Goal: Task Accomplishment & Management: Use online tool/utility

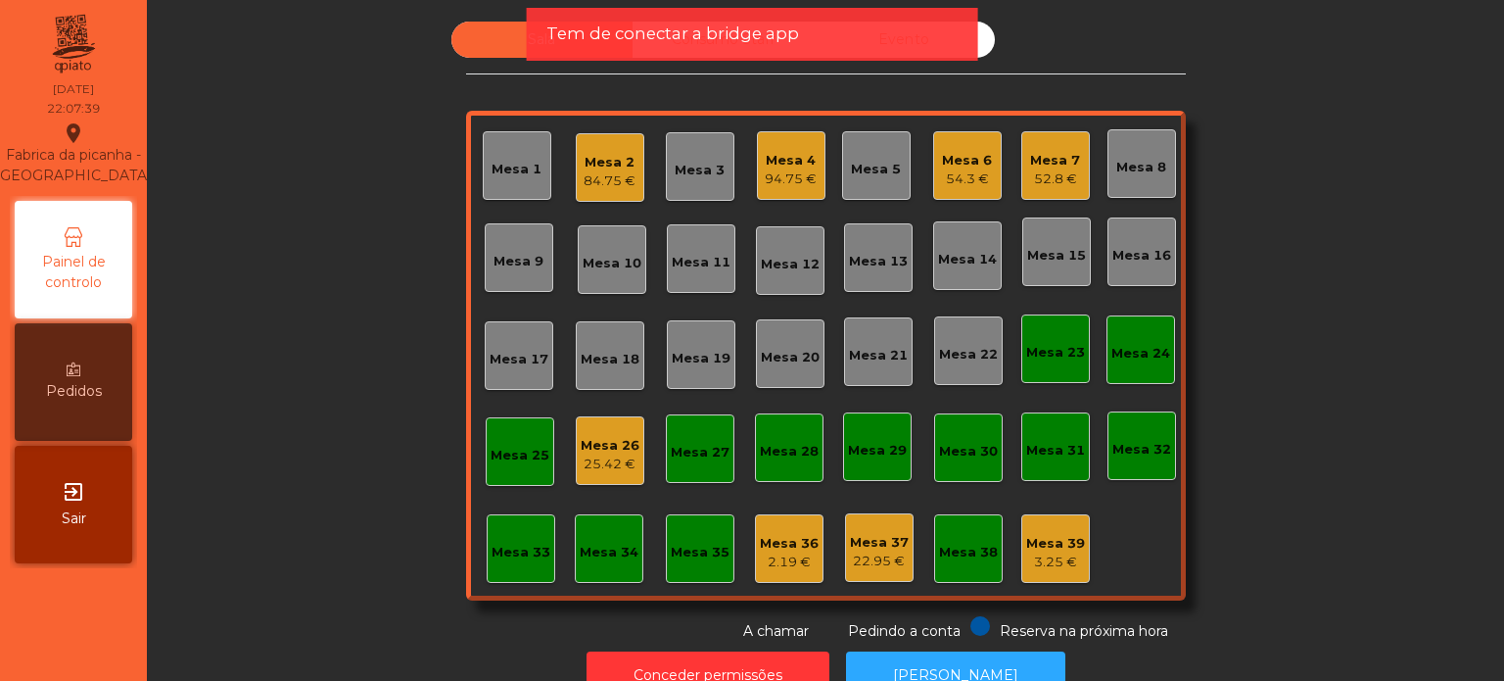
click at [714, 46] on div "Tem de conectar a bridge app" at bounding box center [752, 34] width 451 height 53
click at [710, 41] on span "Tem de conectar a bridge app" at bounding box center [672, 34] width 253 height 24
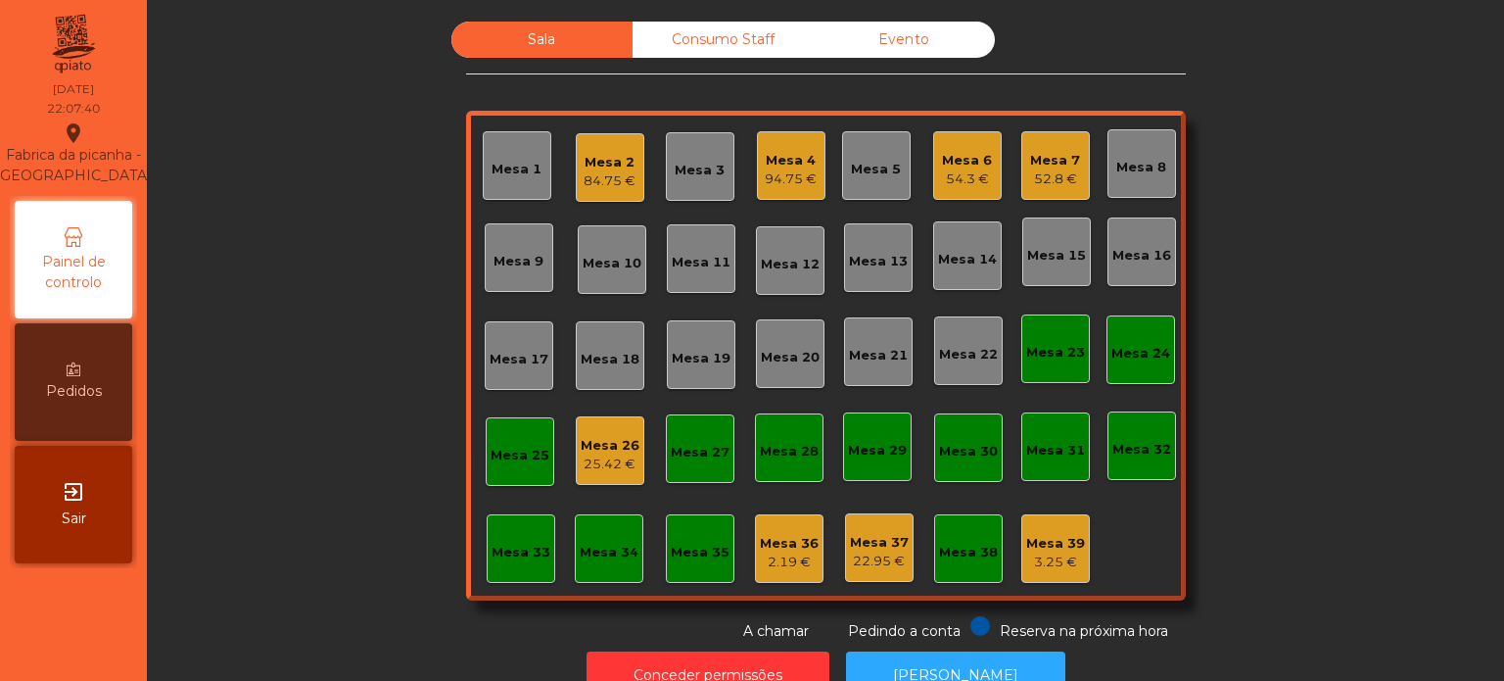
click at [712, 42] on div "Consumo Staff" at bounding box center [723, 40] width 181 height 36
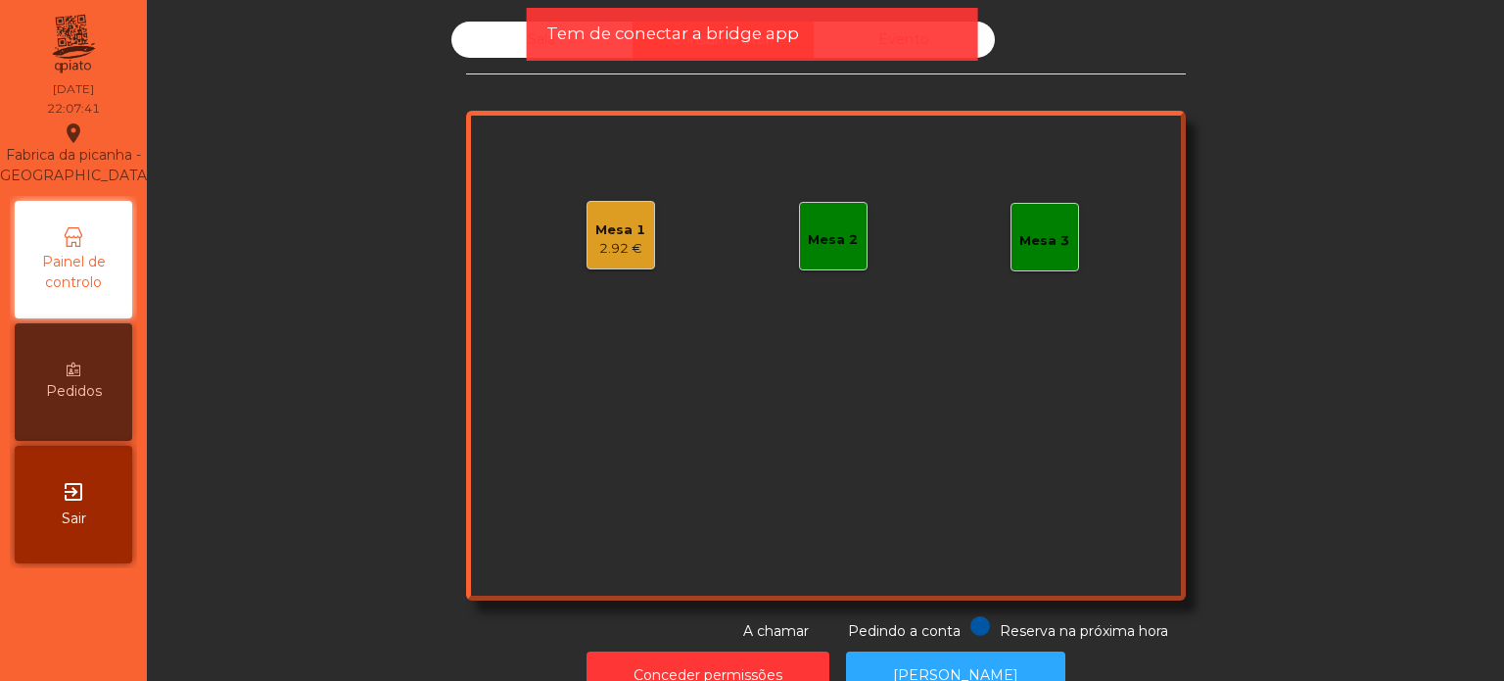
click at [828, 254] on div "Mesa 2" at bounding box center [833, 236] width 69 height 69
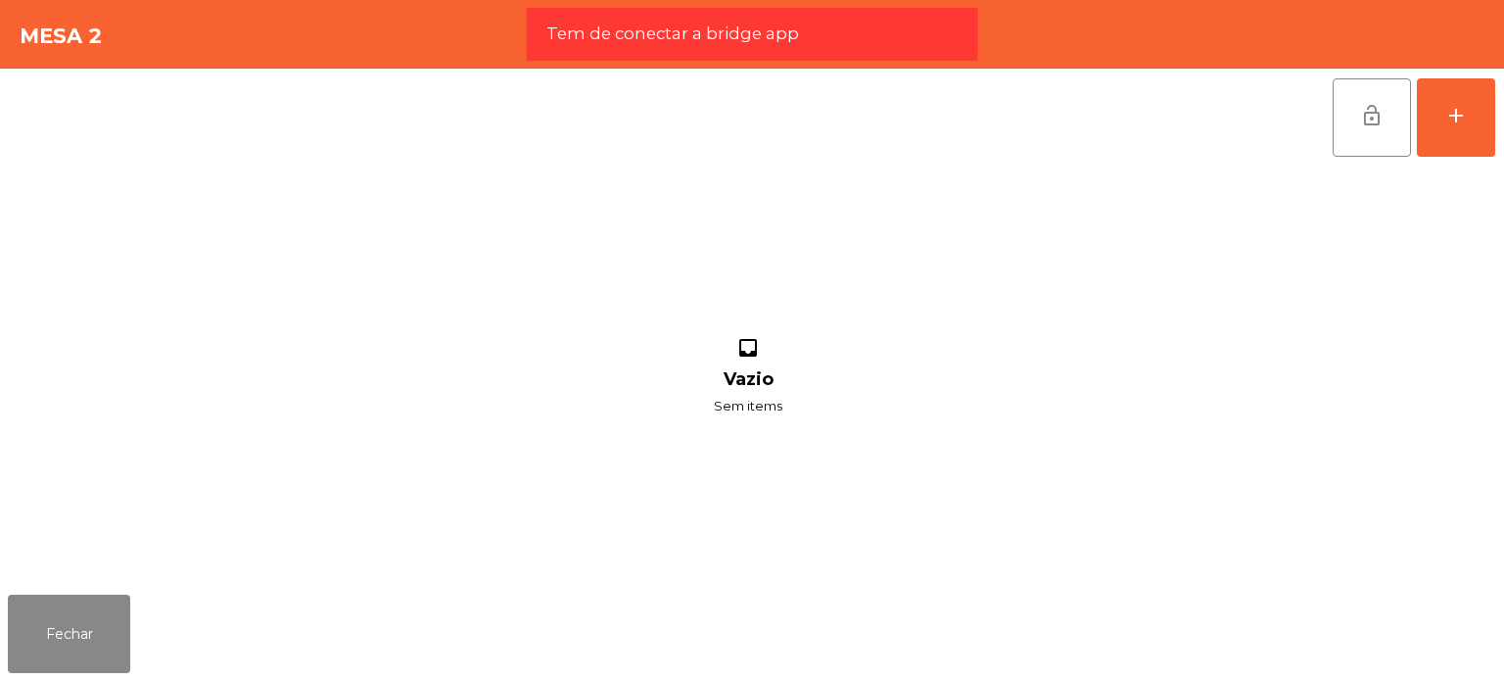
click at [1503, 114] on div "lock_open add inbox Vazio Sem items" at bounding box center [752, 328] width 1504 height 518
click at [1454, 101] on button "add" at bounding box center [1456, 117] width 78 height 78
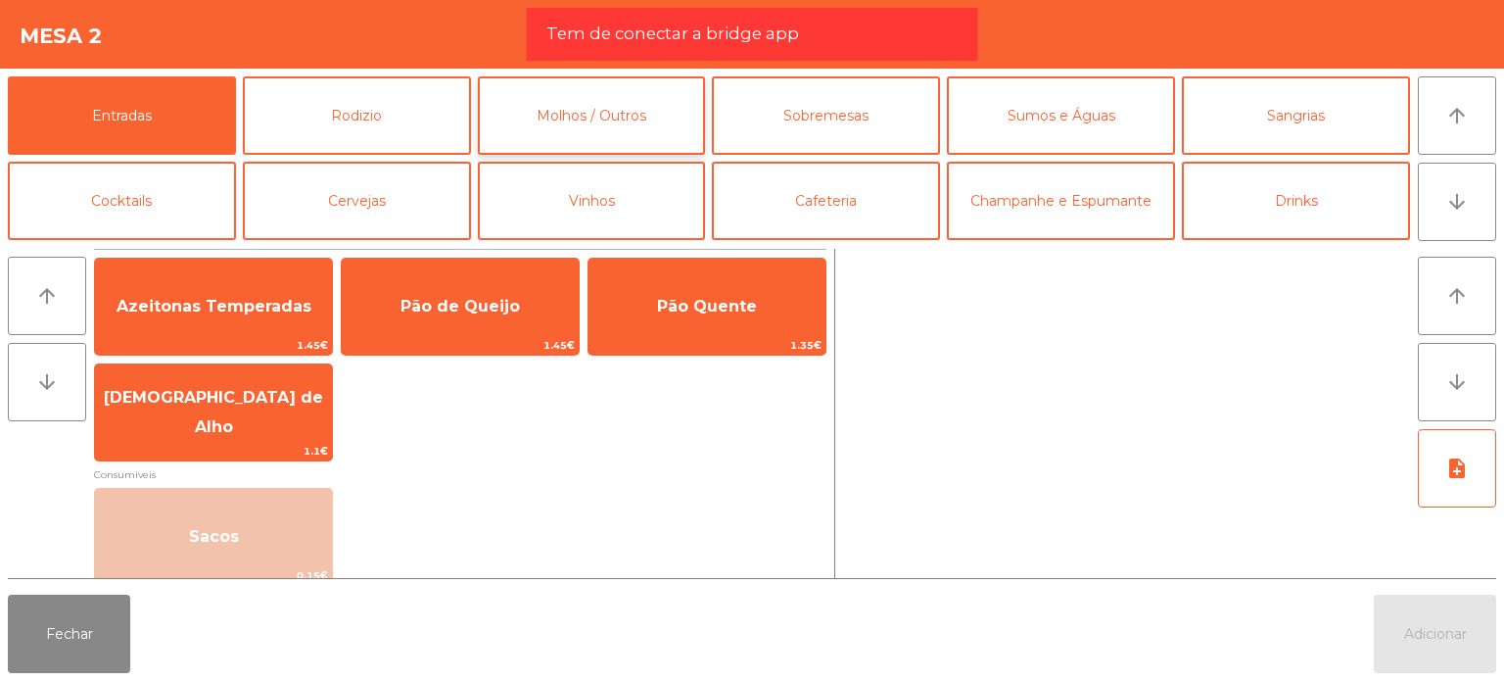
scroll to position [63, 0]
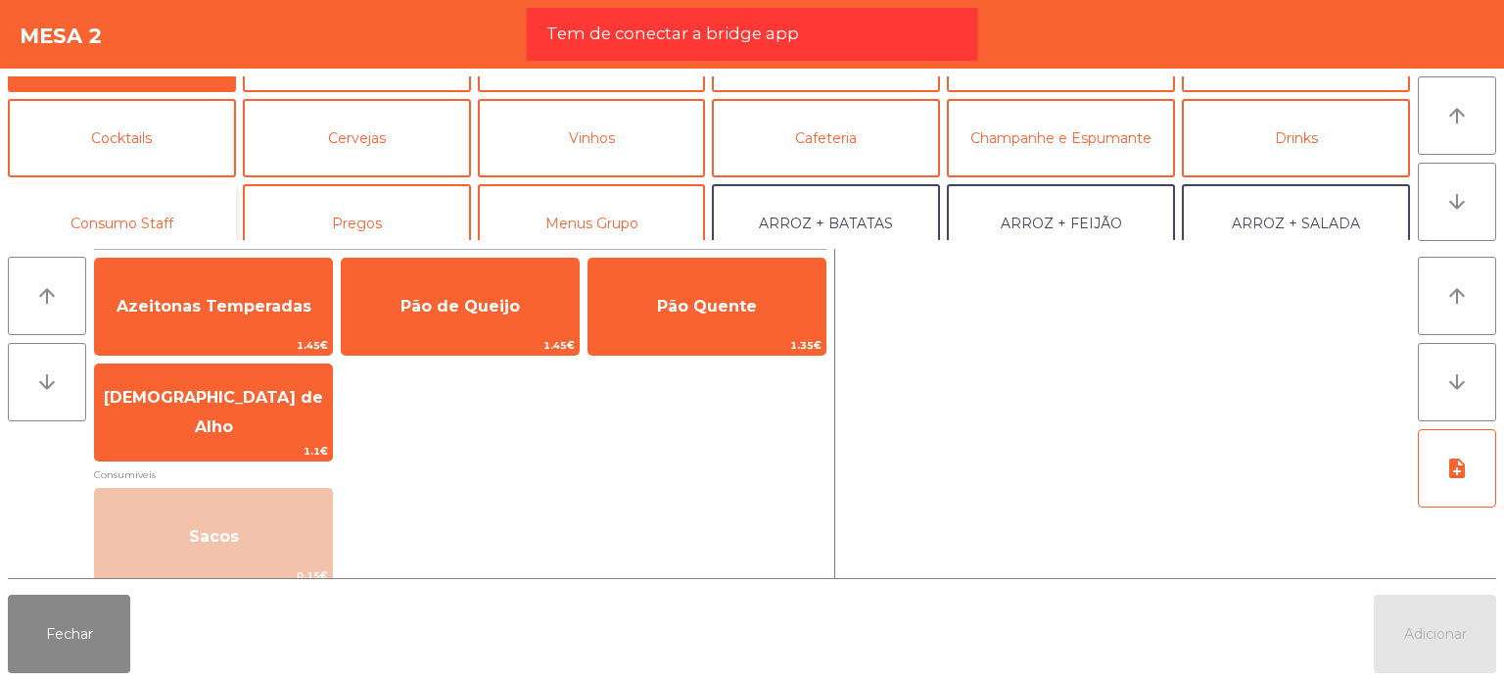
click at [187, 211] on button "Consumo Staff" at bounding box center [122, 223] width 228 height 78
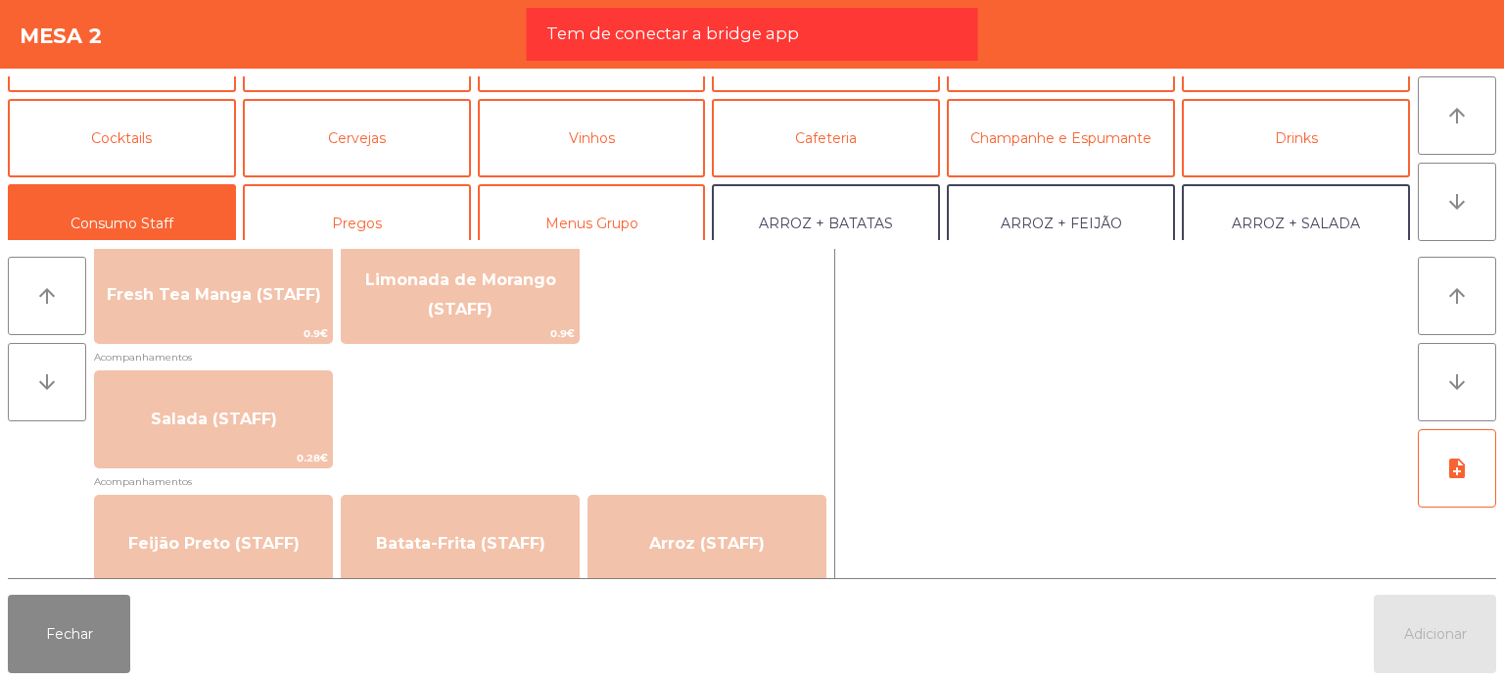
scroll to position [787, 0]
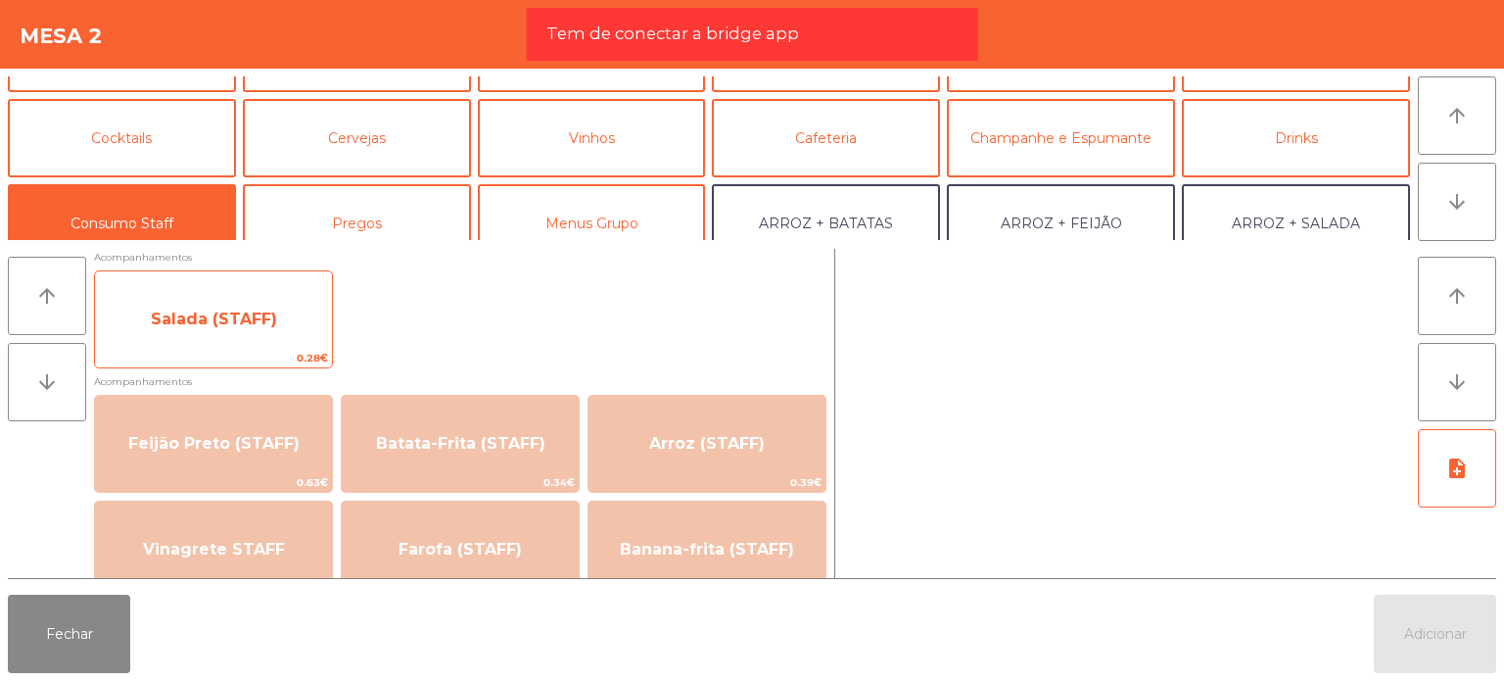
click at [269, 342] on span "Salada (STAFF)" at bounding box center [213, 319] width 237 height 53
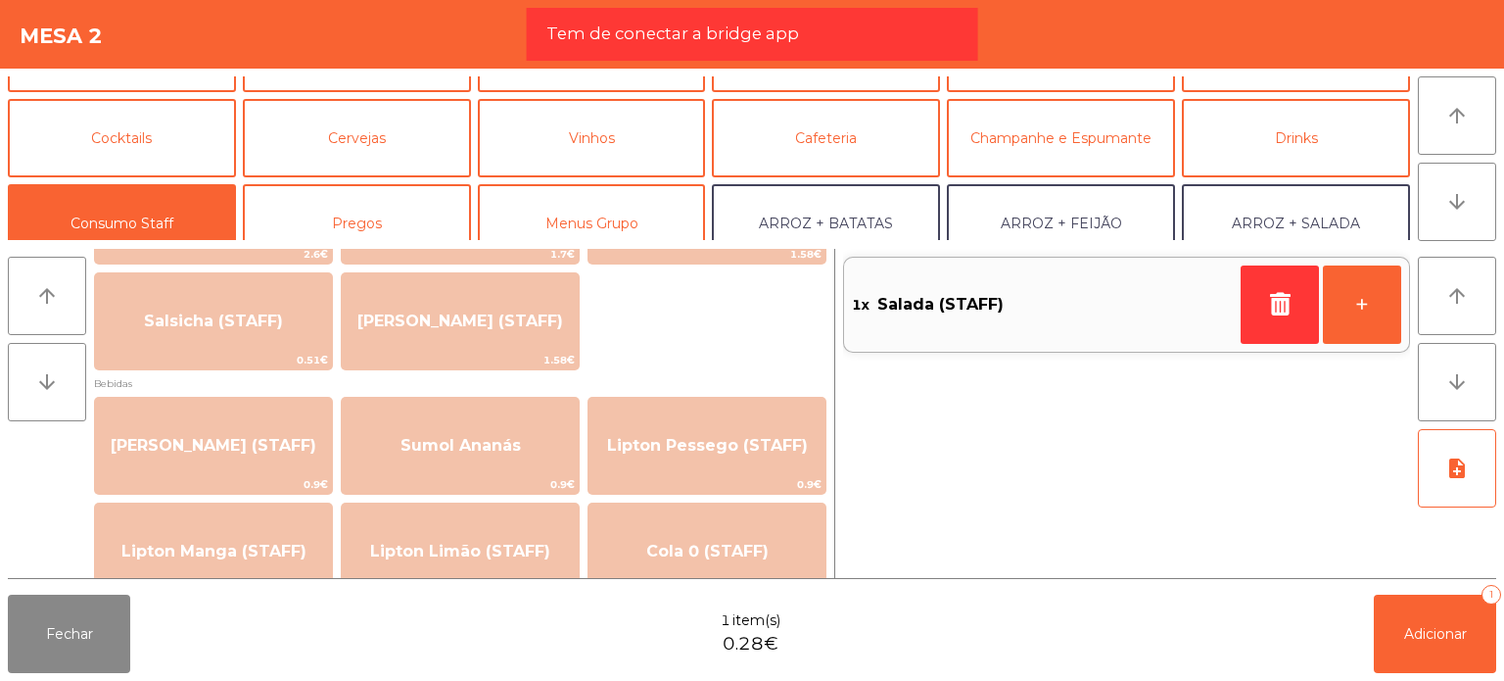
scroll to position [27, 0]
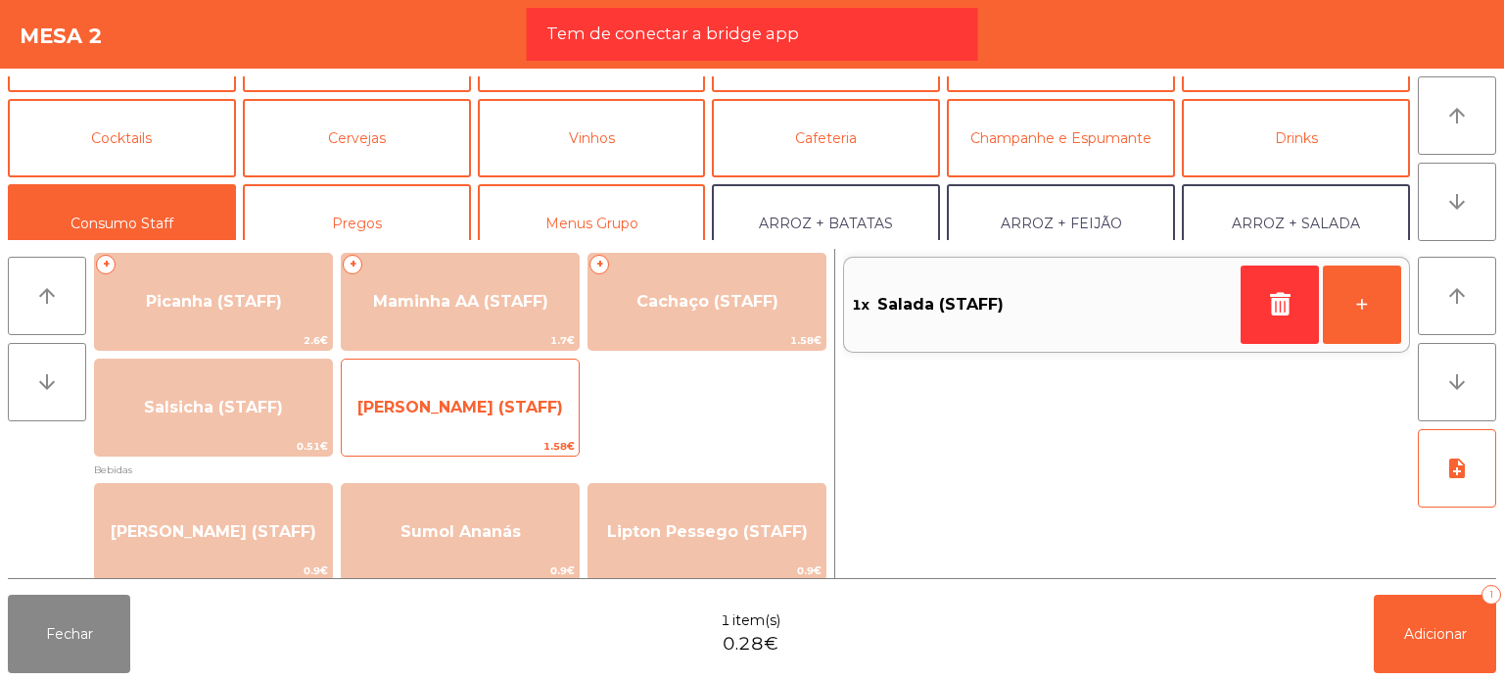
click at [534, 427] on span "[PERSON_NAME] (STAFF)" at bounding box center [460, 407] width 237 height 53
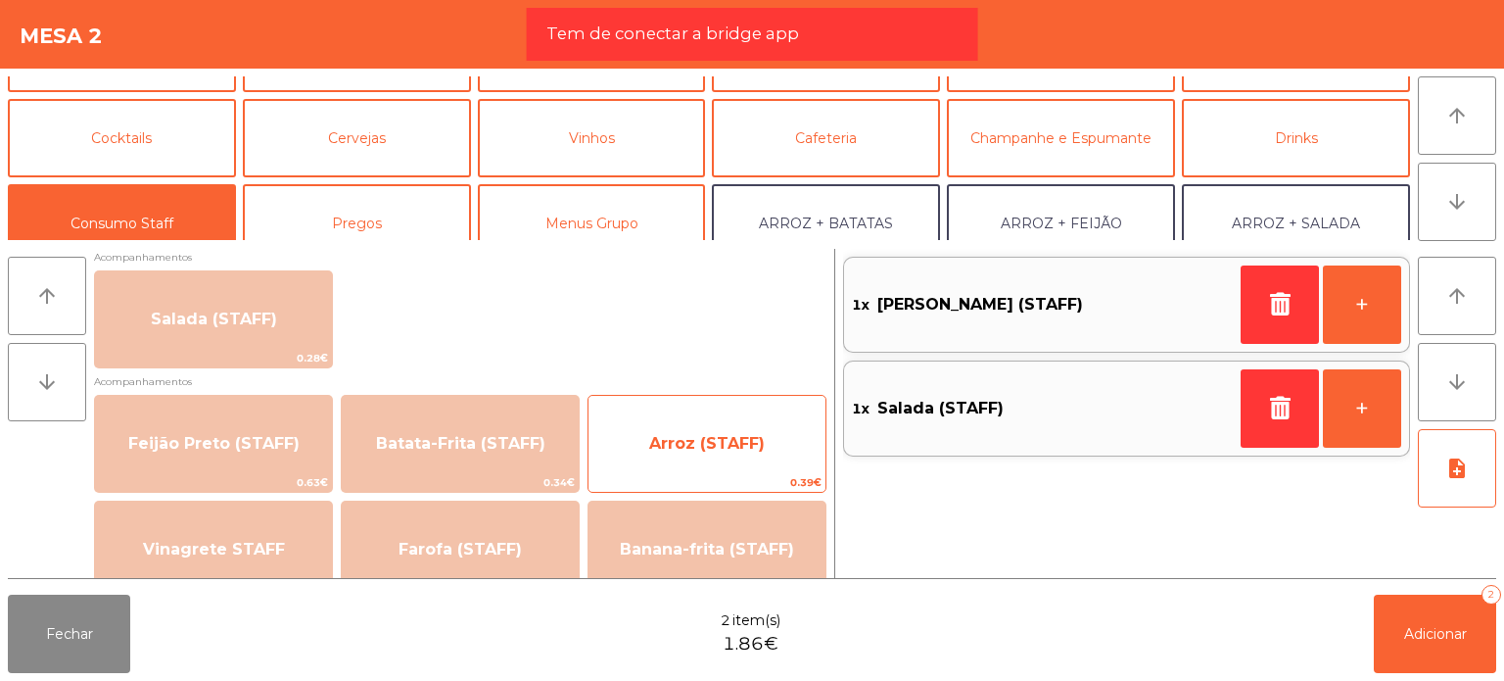
scroll to position [828, 0]
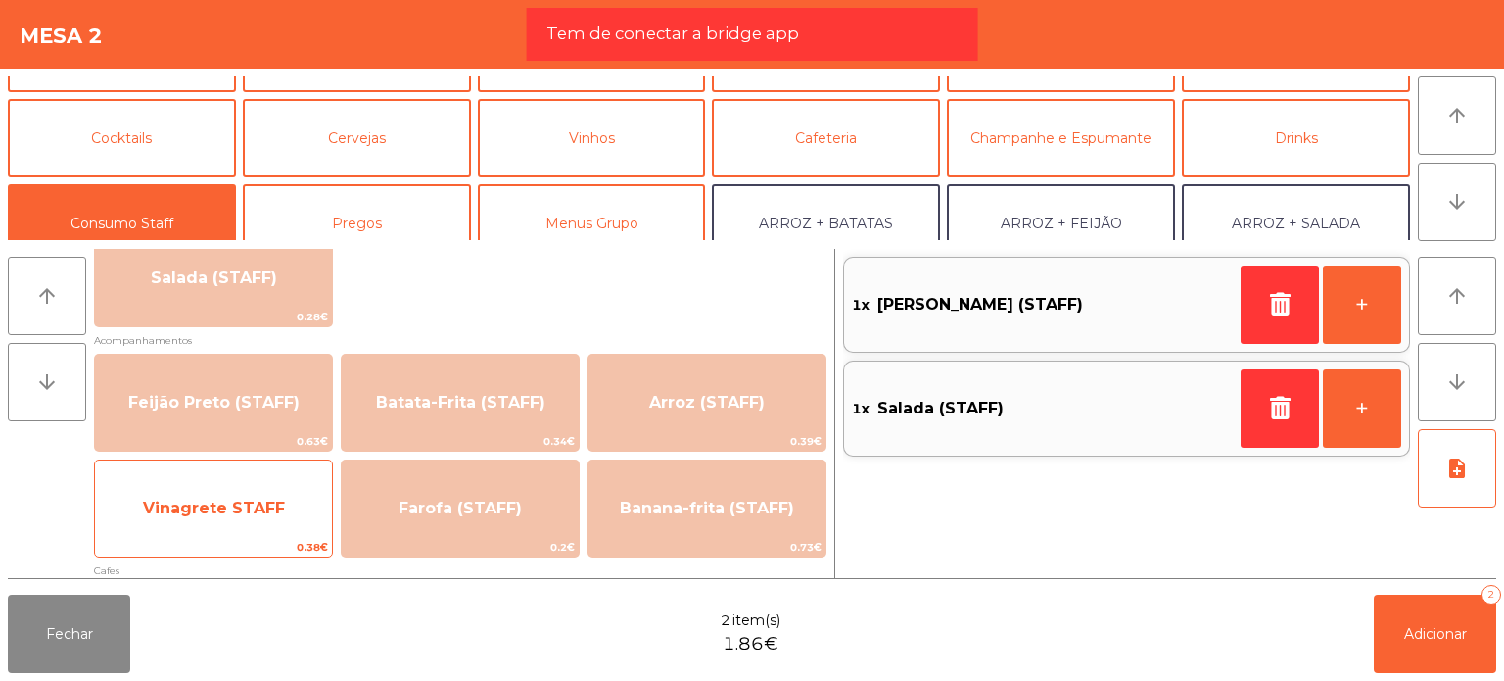
click at [268, 463] on div "Vinagrete STAFF 0.38€" at bounding box center [213, 508] width 239 height 98
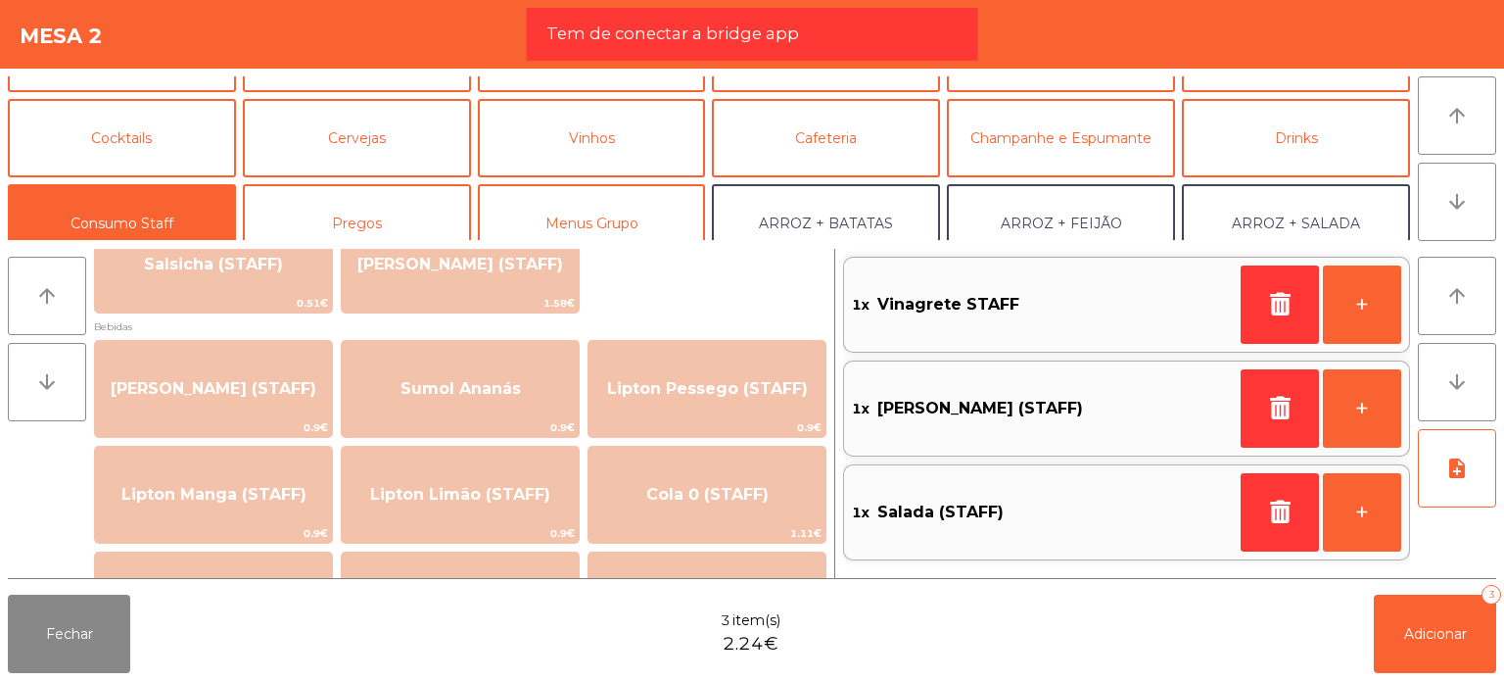
scroll to position [0, 0]
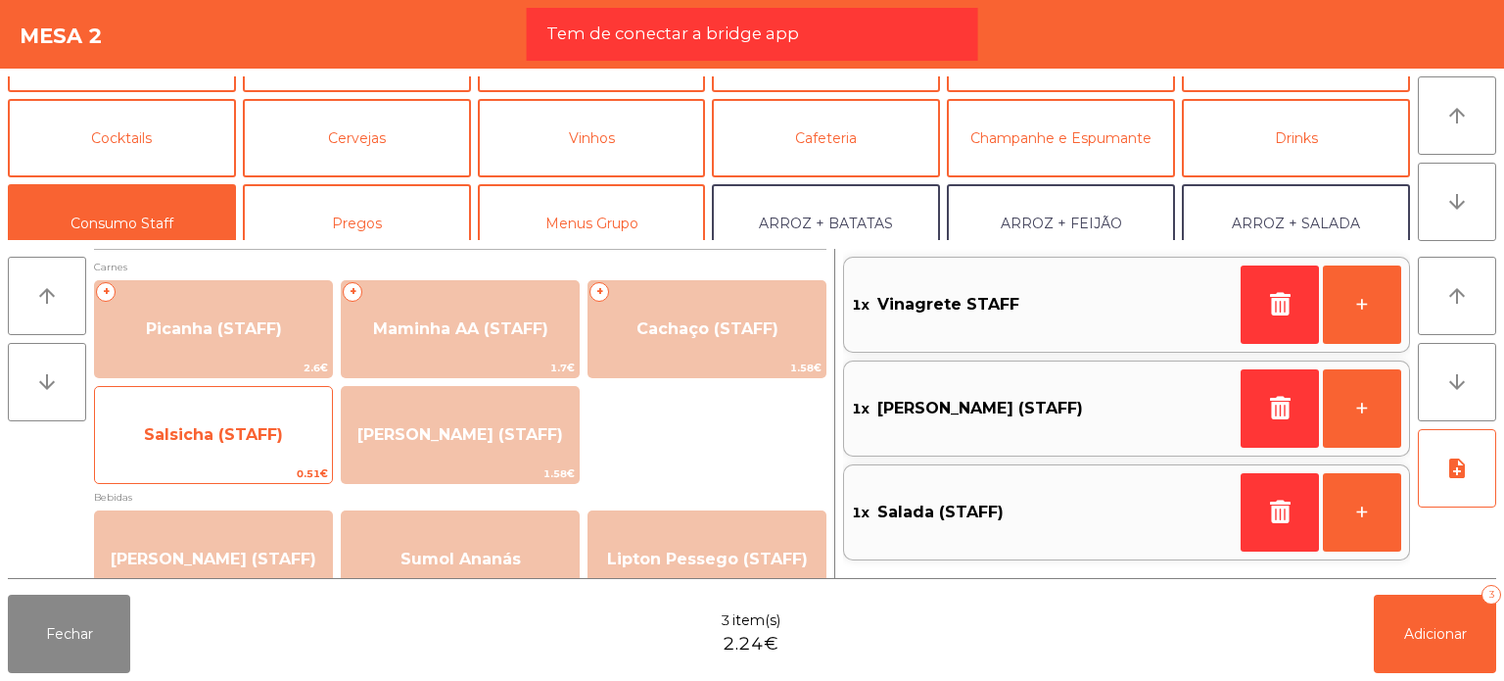
click at [174, 434] on span "Salsicha (STAFF)" at bounding box center [213, 434] width 139 height 19
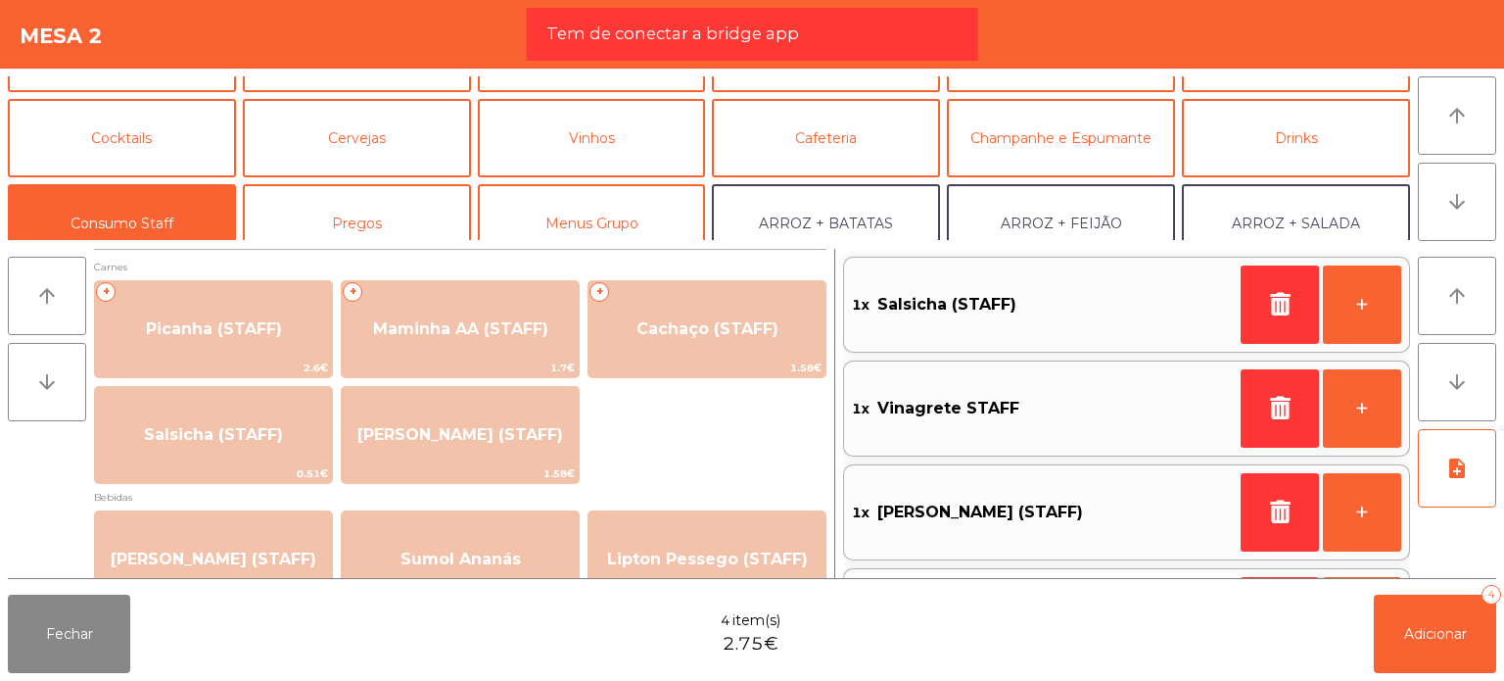
click at [1415, 677] on div "Fechar 4 item(s) 2.75€ Adicionar 4" at bounding box center [752, 634] width 1504 height 94
click at [1410, 637] on span "Adicionar" at bounding box center [1435, 634] width 63 height 18
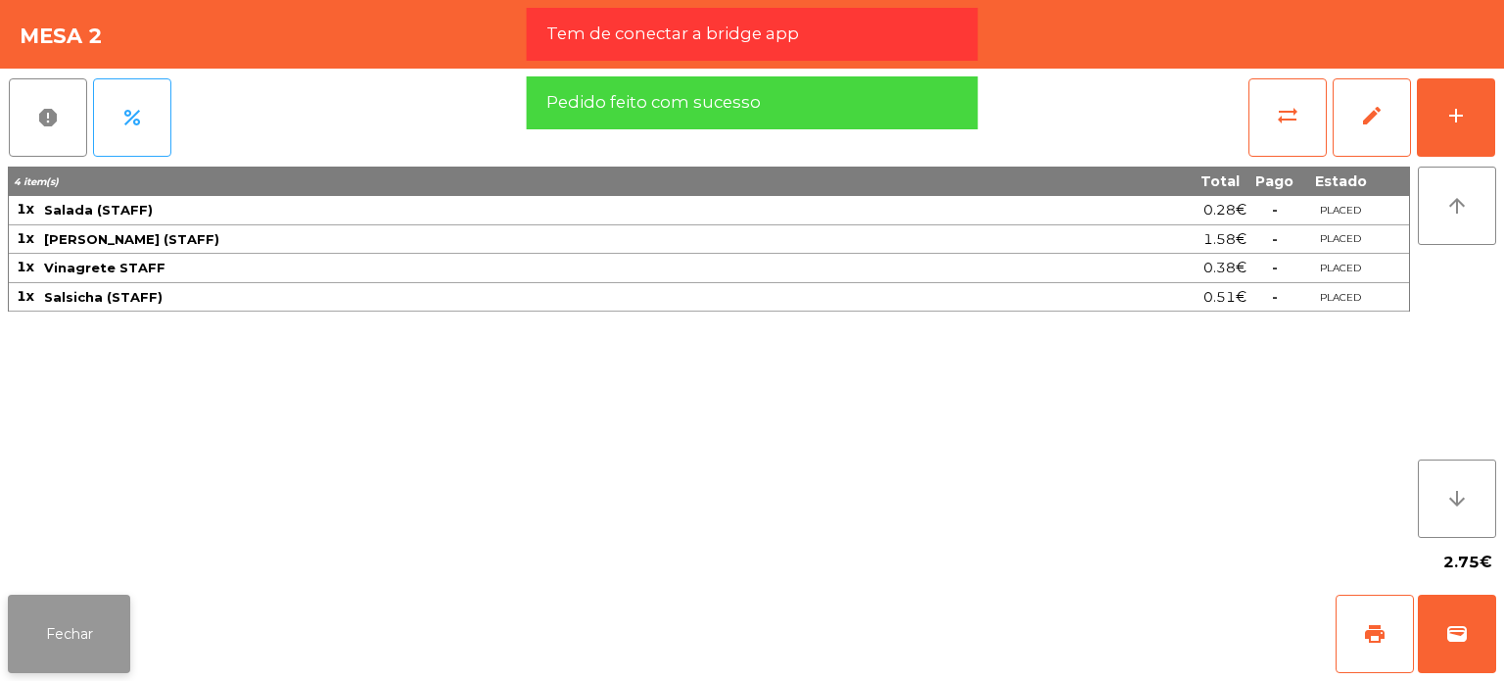
click at [96, 604] on button "Fechar" at bounding box center [69, 633] width 122 height 78
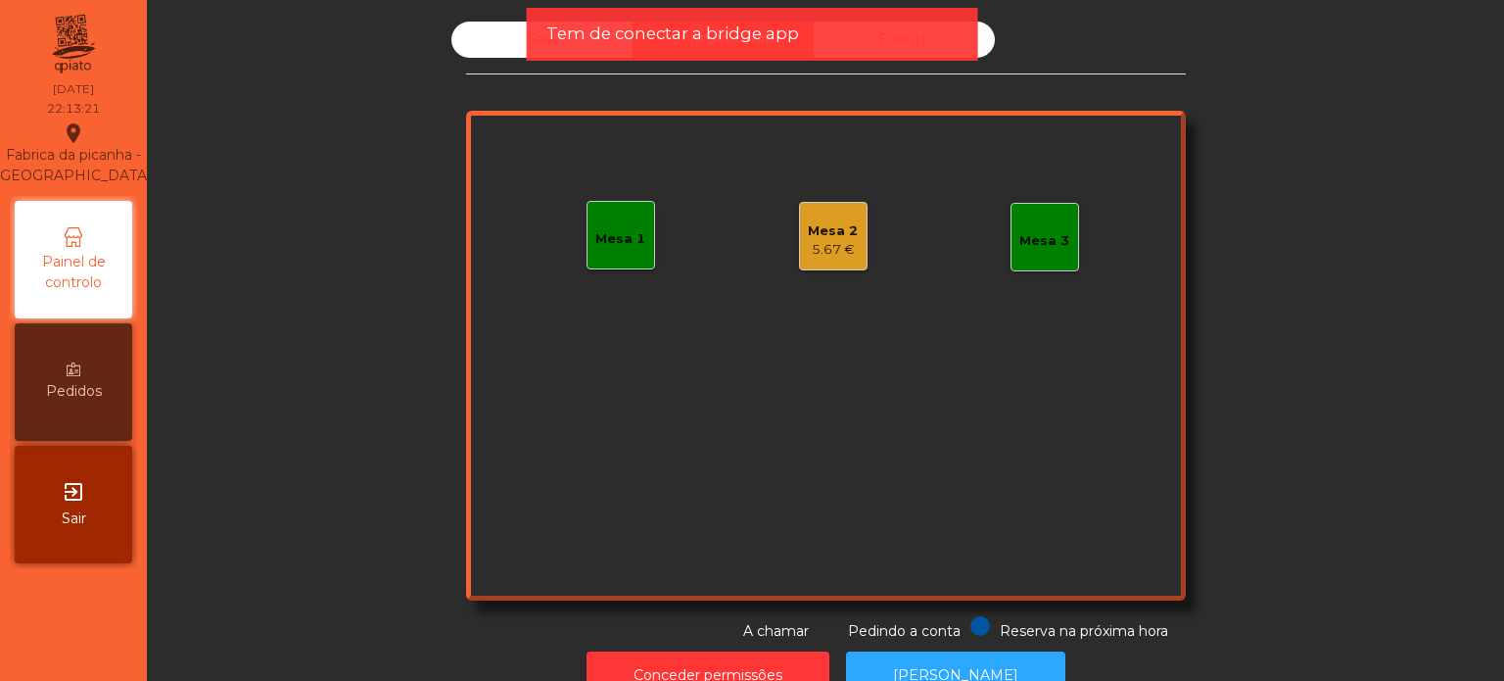
click at [860, 19] on div "Tem de conectar a bridge app" at bounding box center [752, 34] width 451 height 53
click at [768, 27] on span "Tem de conectar a bridge app" at bounding box center [672, 34] width 253 height 24
